Goal: Information Seeking & Learning: Find contact information

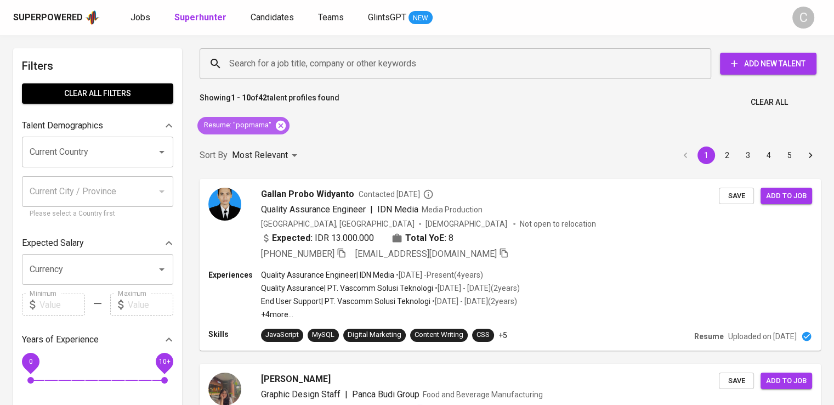
click at [276, 123] on icon at bounding box center [281, 125] width 10 height 10
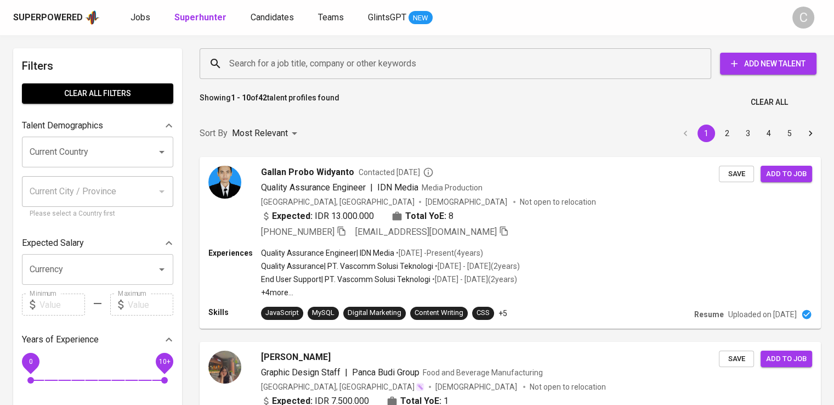
click at [322, 67] on input "Search for a job title, company or other keywords" at bounding box center [457, 63] width 463 height 21
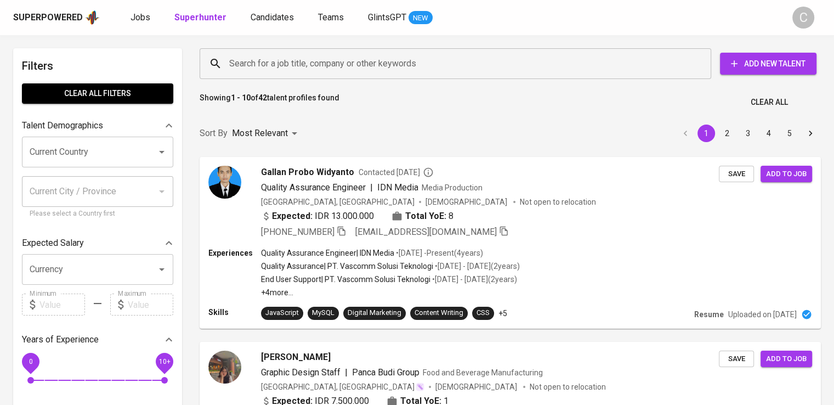
click at [322, 67] on input "Search for a job title, company or other keywords" at bounding box center [457, 63] width 463 height 21
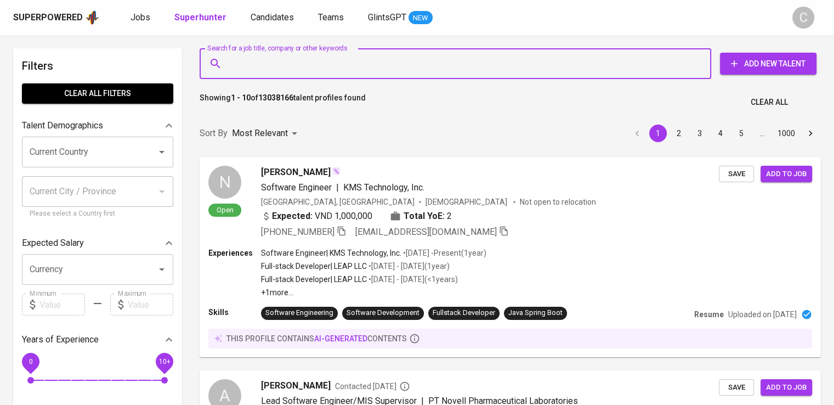
type input "'"
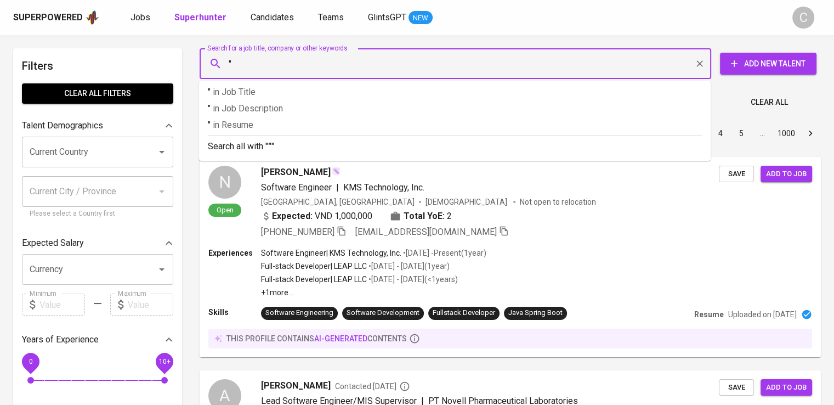
paste input "Dewi Negara Fachri & Partners"
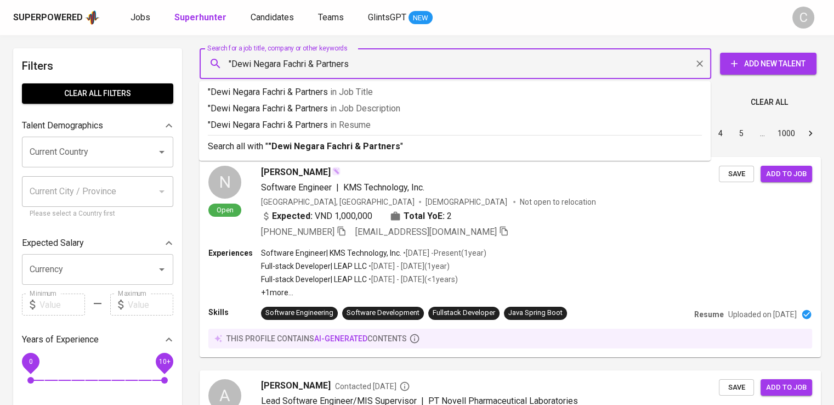
type input ""Dewi Negara Fachri & Partners""
click at [356, 131] on p ""Dewi Negara Fachri & Partners" in Resume" at bounding box center [455, 124] width 494 height 13
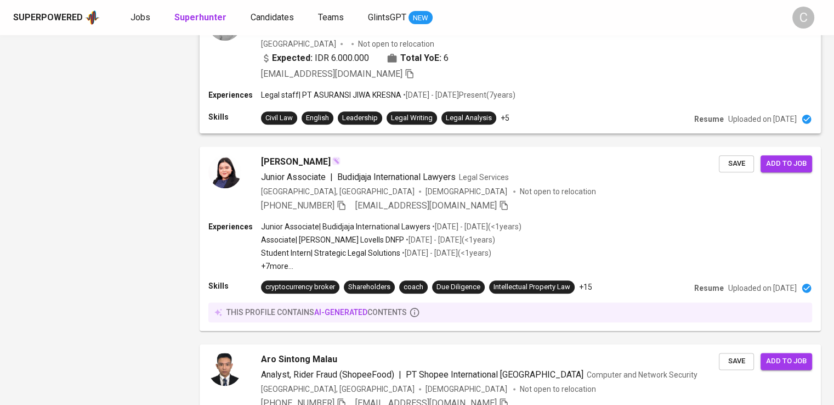
scroll to position [1442, 0]
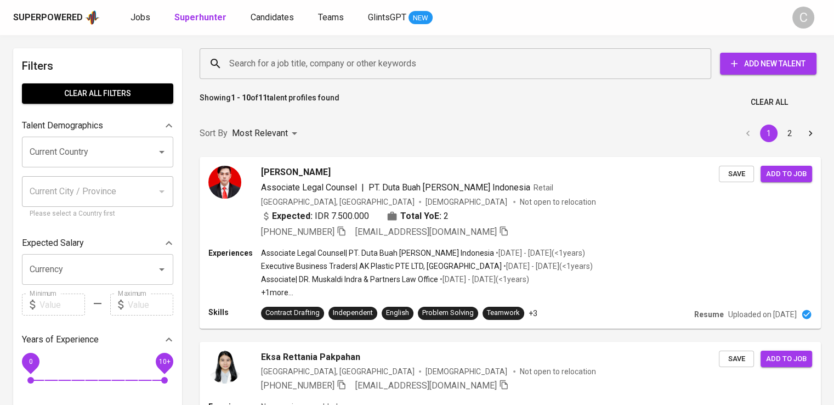
click at [325, 62] on input "Search for a job title, company or other keywords" at bounding box center [457, 63] width 463 height 21
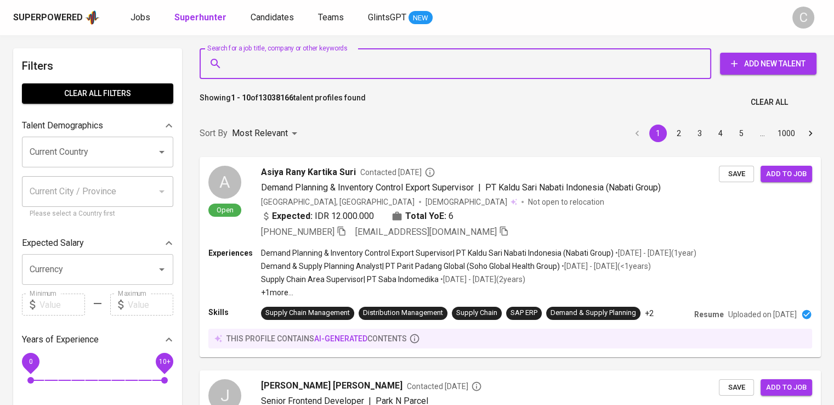
click at [325, 62] on input "Search for a job title, company or other keywords" at bounding box center [457, 63] width 463 height 21
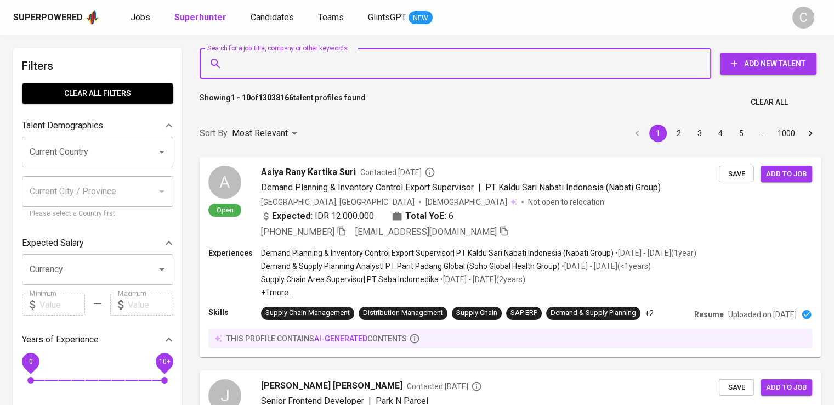
click at [325, 62] on input "Search for a job title, company or other keywords" at bounding box center [457, 63] width 463 height 21
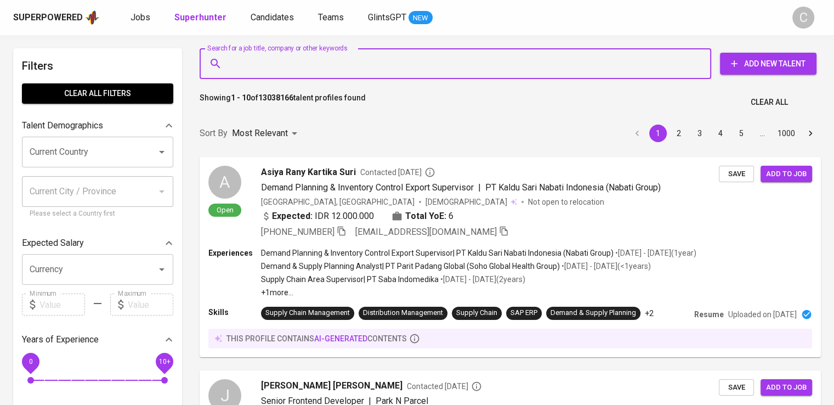
click at [325, 62] on input "Search for a job title, company or other keywords" at bounding box center [457, 63] width 463 height 21
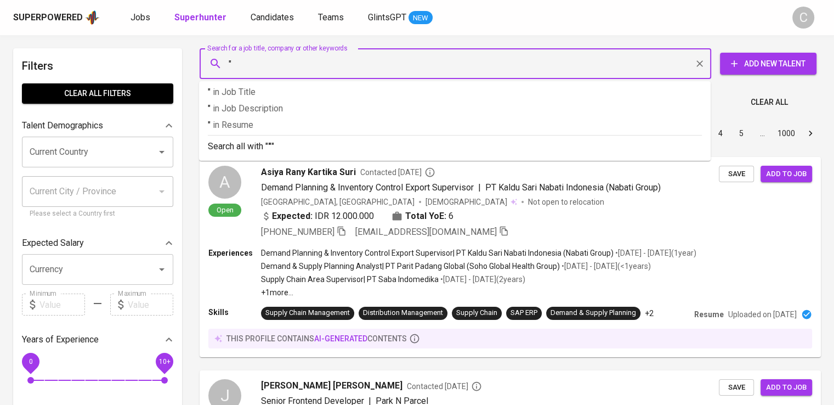
paste input "[PERSON_NAME] Lovells"
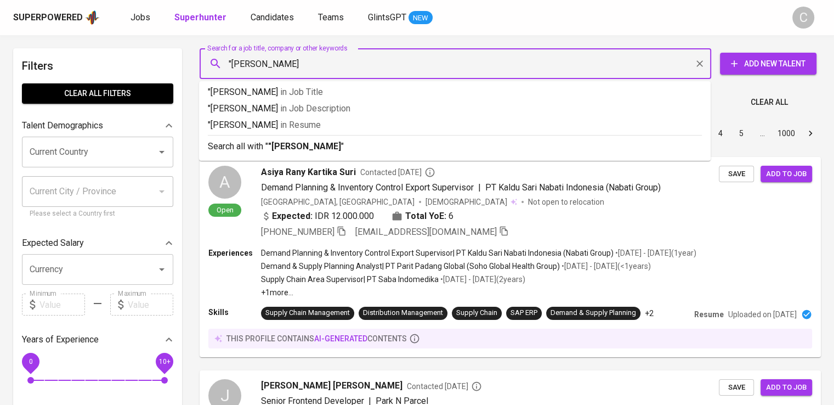
type input ""[PERSON_NAME] Lovells""
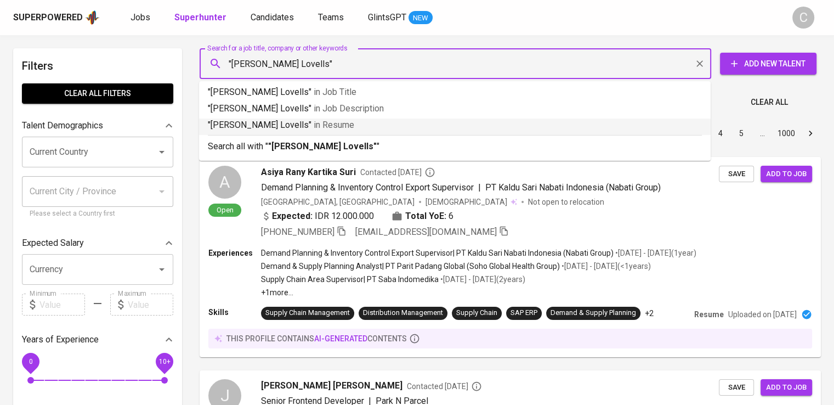
click at [320, 131] on p ""[PERSON_NAME] Lovells" in Resume" at bounding box center [455, 124] width 494 height 13
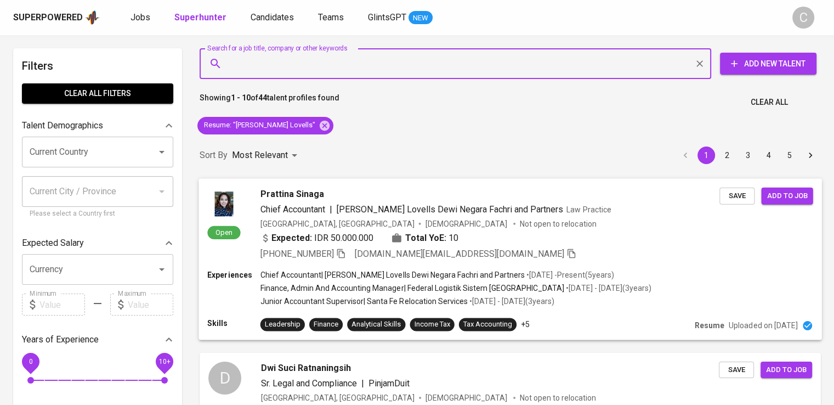
click at [388, 251] on span "[DOMAIN_NAME][EMAIL_ADDRESS][DOMAIN_NAME]" at bounding box center [459, 253] width 209 height 10
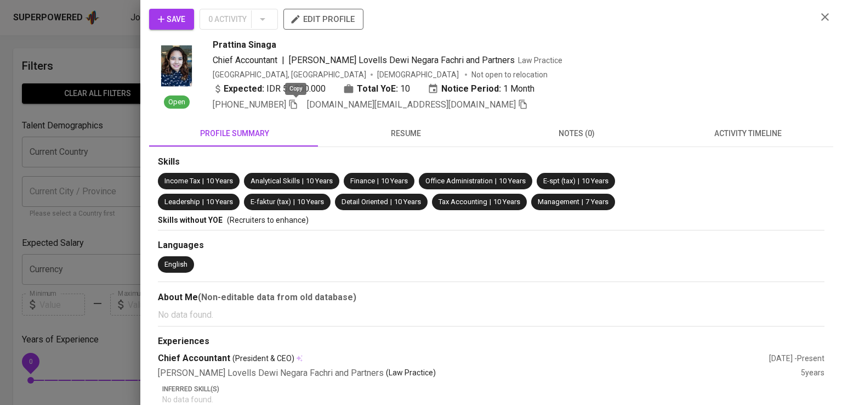
click at [291, 106] on icon "button" at bounding box center [293, 104] width 10 height 10
